Goal: Information Seeking & Learning: Learn about a topic

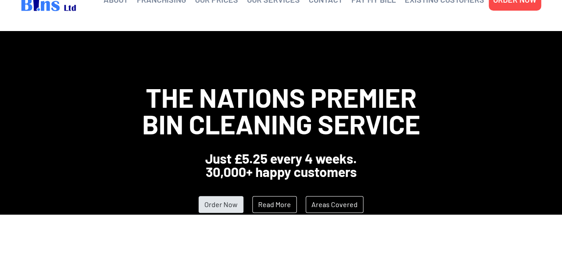
scroll to position [44, 0]
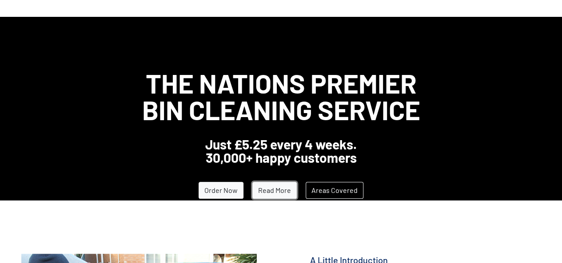
click at [271, 189] on link "Read More" at bounding box center [274, 190] width 44 height 17
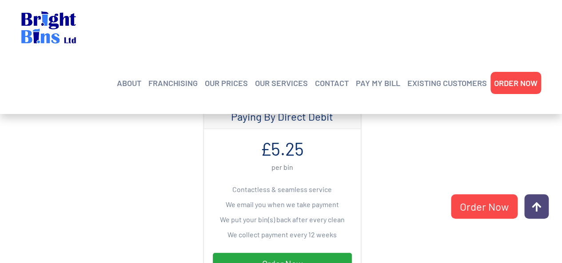
scroll to position [266, 0]
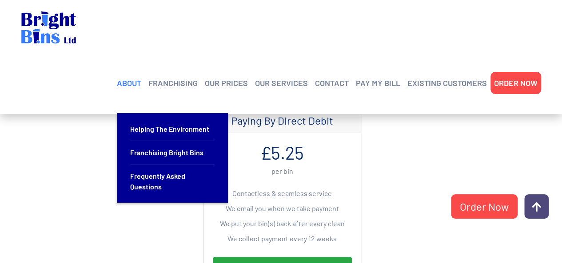
click at [132, 76] on link "ABOUT" at bounding box center [129, 82] width 24 height 13
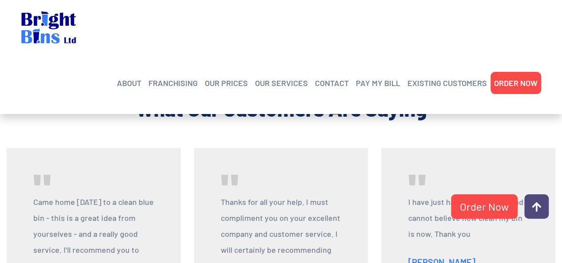
scroll to position [900, 0]
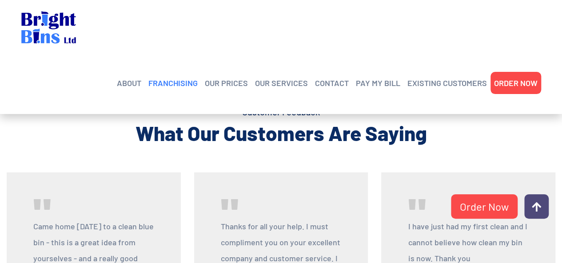
click at [175, 76] on link "FRANCHISING" at bounding box center [172, 82] width 49 height 13
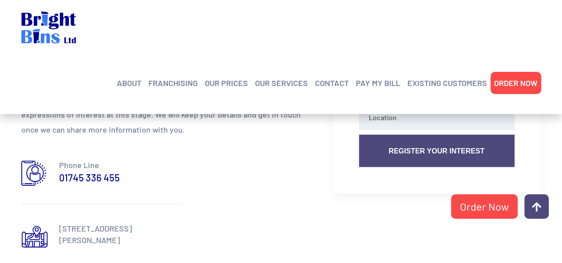
scroll to position [850, 0]
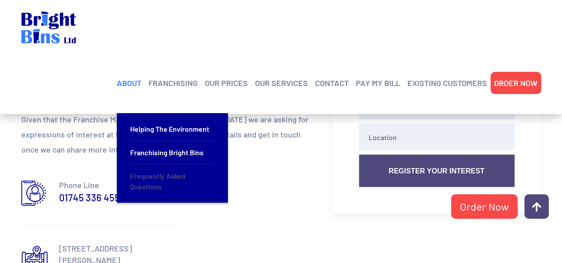
click at [149, 165] on link "Frequently Asked Questions" at bounding box center [172, 182] width 84 height 34
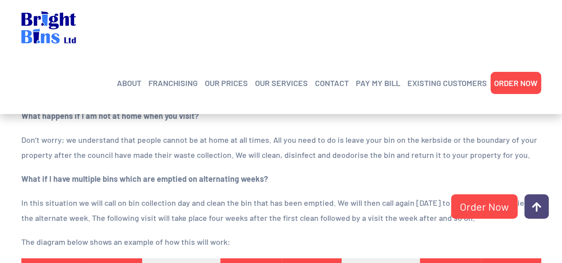
scroll to position [400, 0]
